Goal: Contribute content

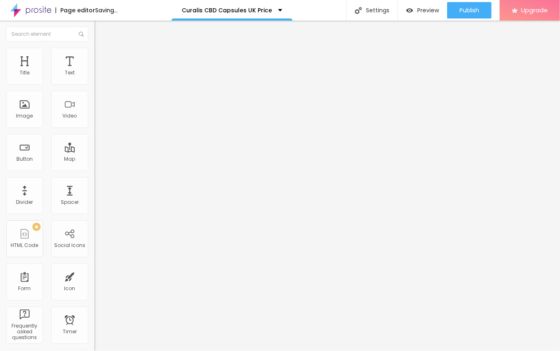
click at [94, 71] on span "Add image" at bounding box center [111, 67] width 34 height 7
click at [101, 30] on div "Edit Image" at bounding box center [122, 30] width 43 height 7
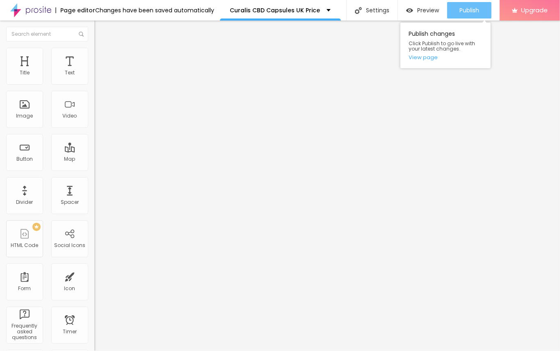
click at [465, 7] on span "Publish" at bounding box center [470, 10] width 20 height 7
click at [455, 7] on button "Publish" at bounding box center [469, 10] width 44 height 16
